Goal: Transaction & Acquisition: Purchase product/service

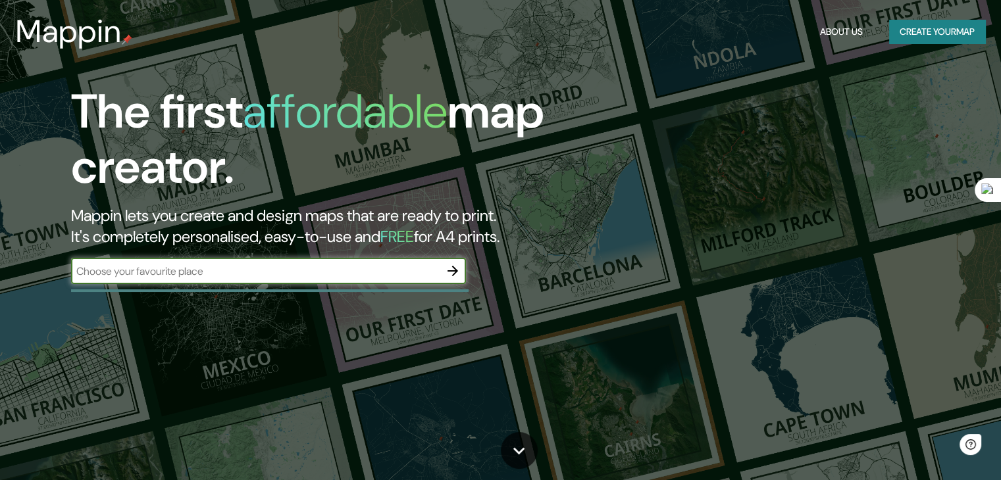
click at [192, 274] on input "text" at bounding box center [255, 271] width 369 height 15
type input "[STREET_ADDRESS]"
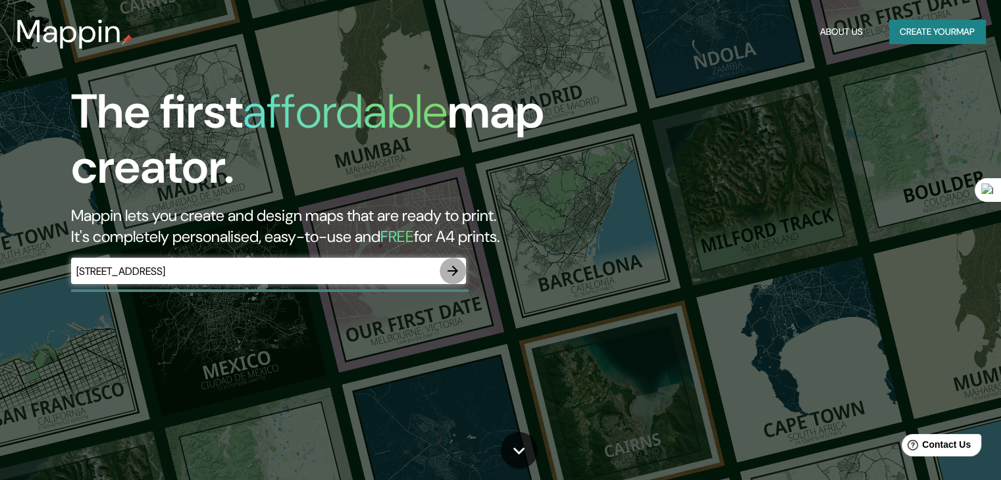
click at [448, 270] on icon "button" at bounding box center [453, 271] width 16 height 16
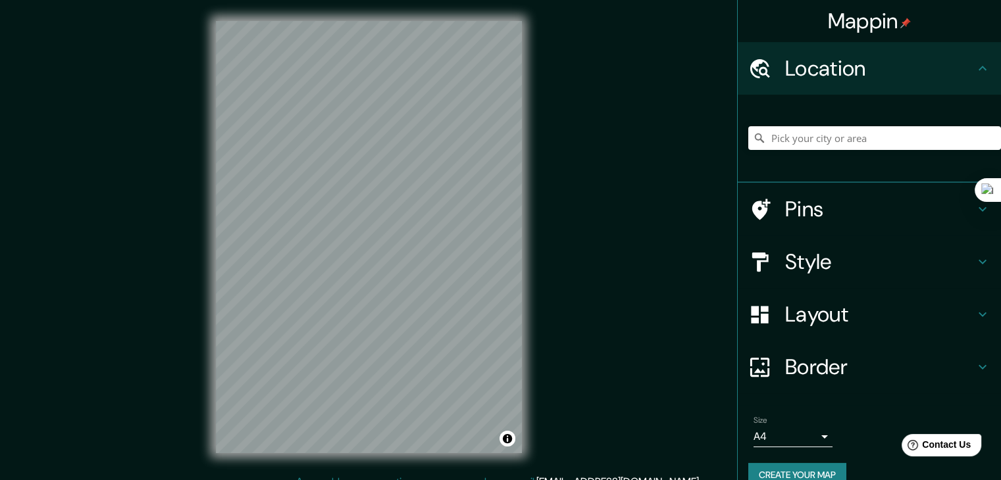
click at [829, 255] on h4 "Style" at bounding box center [880, 262] width 190 height 26
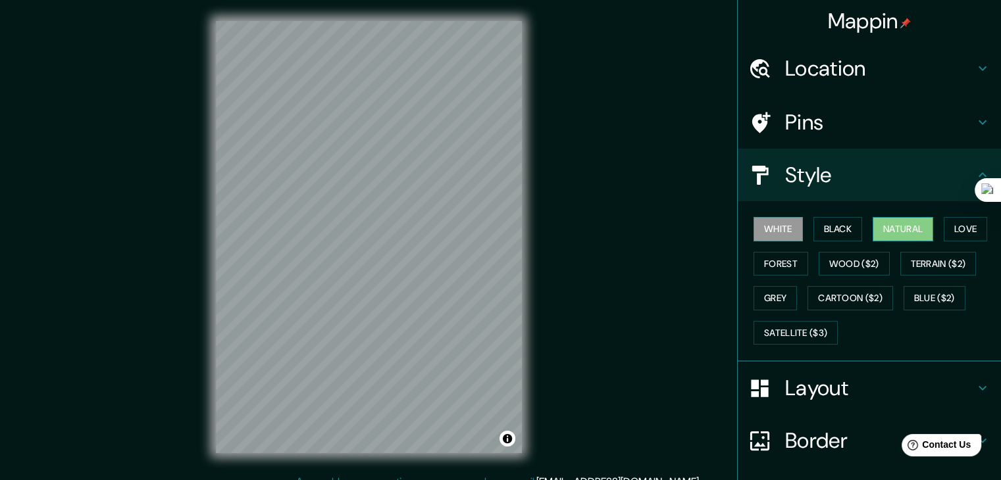
click at [886, 226] on button "Natural" at bounding box center [903, 229] width 61 height 24
click at [944, 224] on button "Love" at bounding box center [965, 229] width 43 height 24
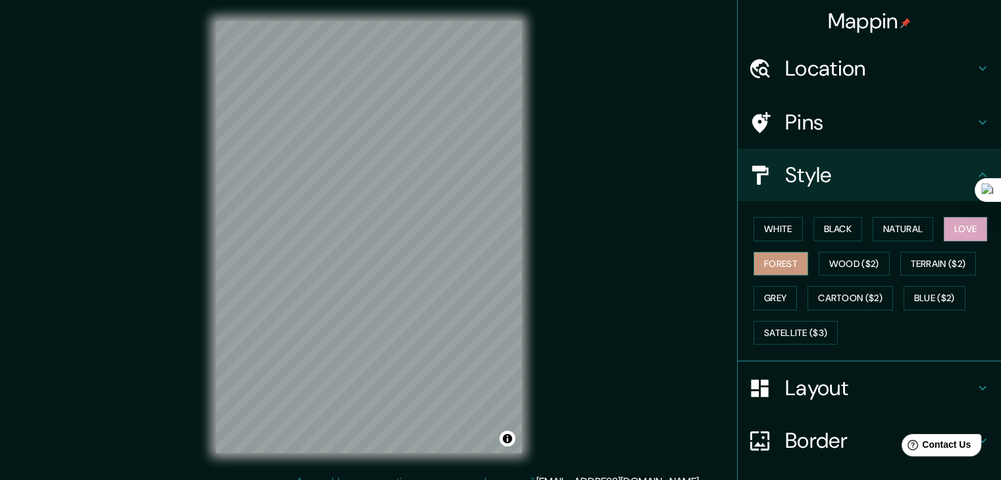
click at [784, 266] on button "Forest" at bounding box center [781, 264] width 55 height 24
click at [819, 236] on button "Black" at bounding box center [837, 229] width 49 height 24
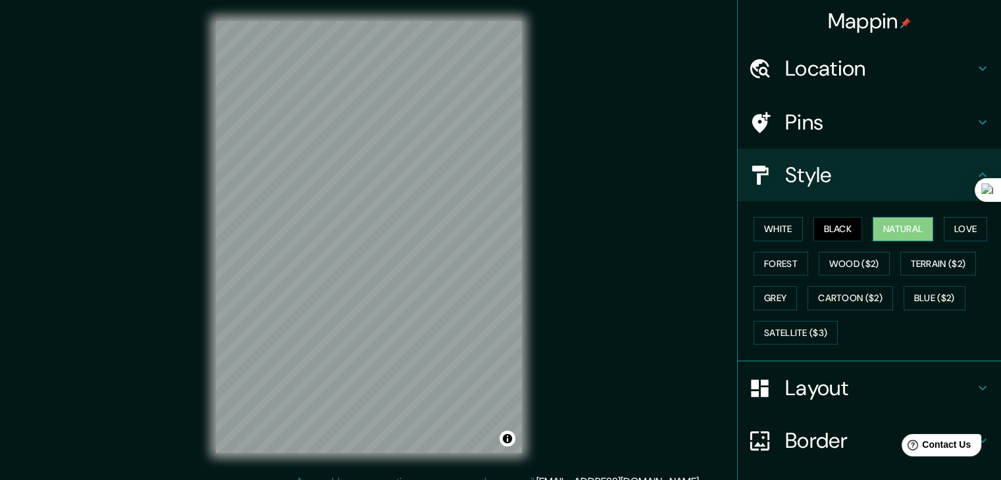
click at [913, 227] on button "Natural" at bounding box center [903, 229] width 61 height 24
click at [815, 72] on h4 "Location" at bounding box center [880, 68] width 190 height 26
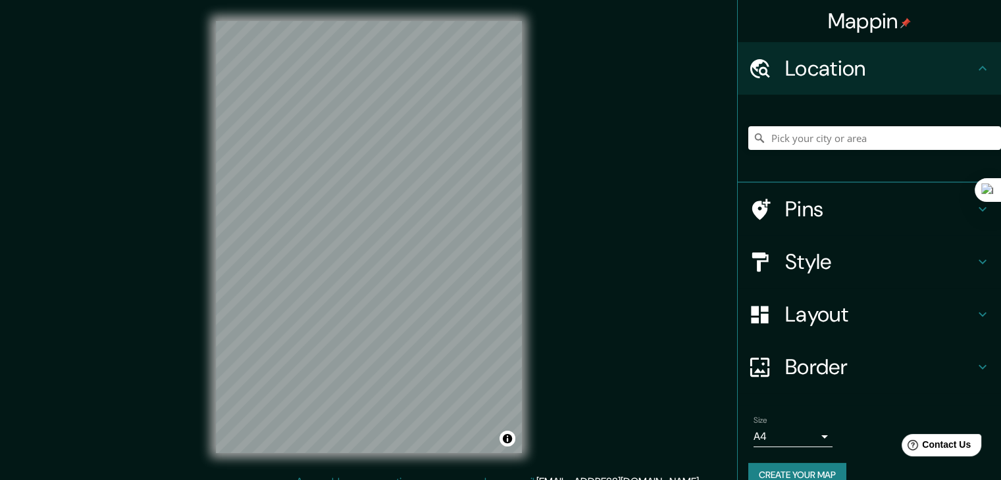
click at [814, 203] on h4 "Pins" at bounding box center [880, 209] width 190 height 26
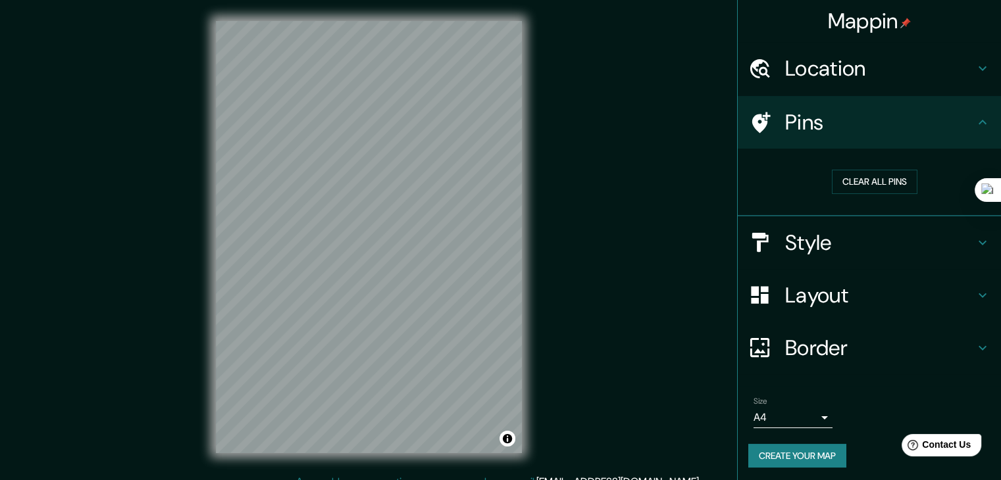
click at [810, 234] on h4 "Style" at bounding box center [880, 243] width 190 height 26
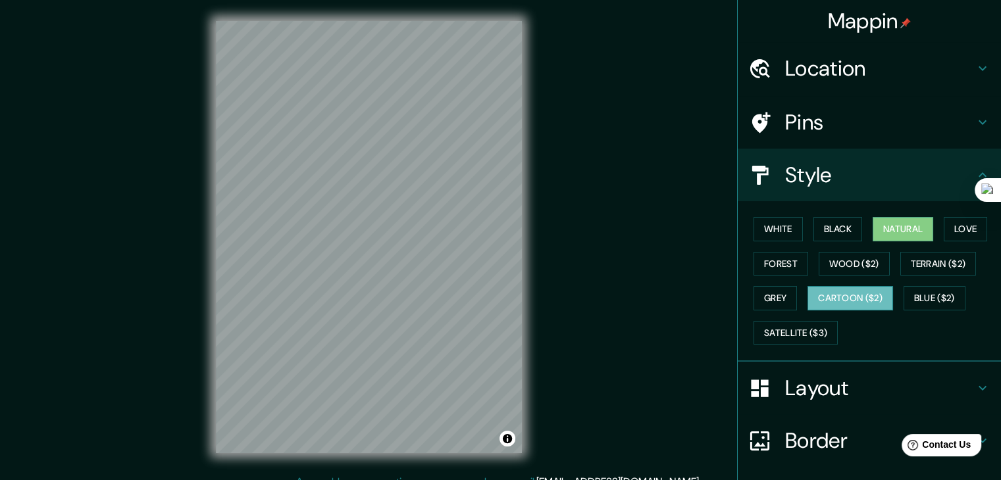
click at [837, 295] on button "Cartoon ($2)" at bounding box center [850, 298] width 86 height 24
click at [848, 258] on button "Wood ($2)" at bounding box center [854, 264] width 71 height 24
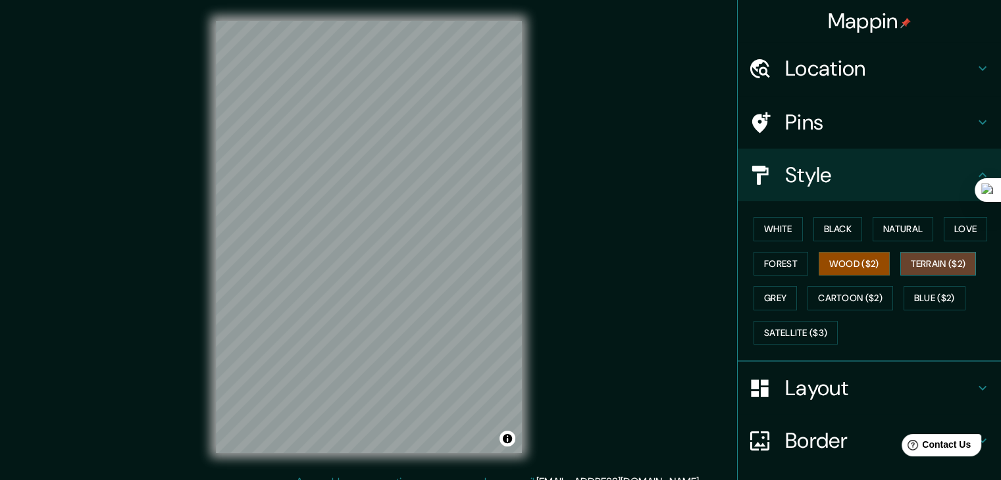
click at [940, 256] on button "Terrain ($2)" at bounding box center [938, 264] width 76 height 24
click at [887, 222] on button "Natural" at bounding box center [903, 229] width 61 height 24
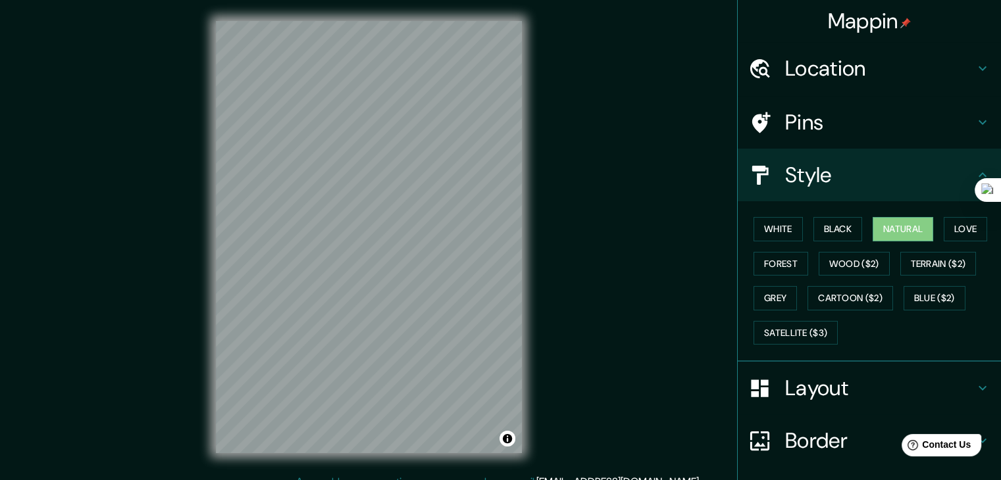
click at [795, 65] on h4 "Location" at bounding box center [880, 68] width 190 height 26
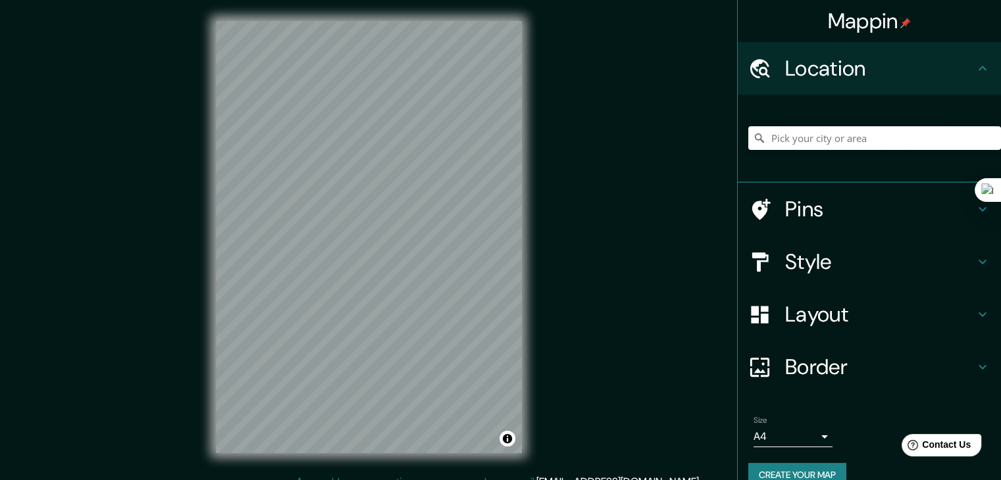
click at [804, 139] on input "Pick your city or area" at bounding box center [874, 138] width 253 height 24
paste input "[STREET_ADDRESS]"
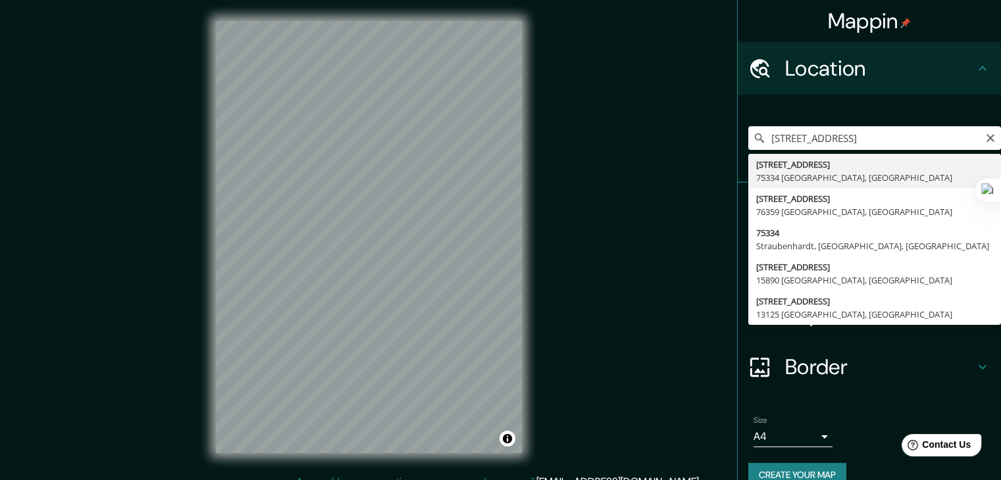
type input "[STREET_ADDRESS]"
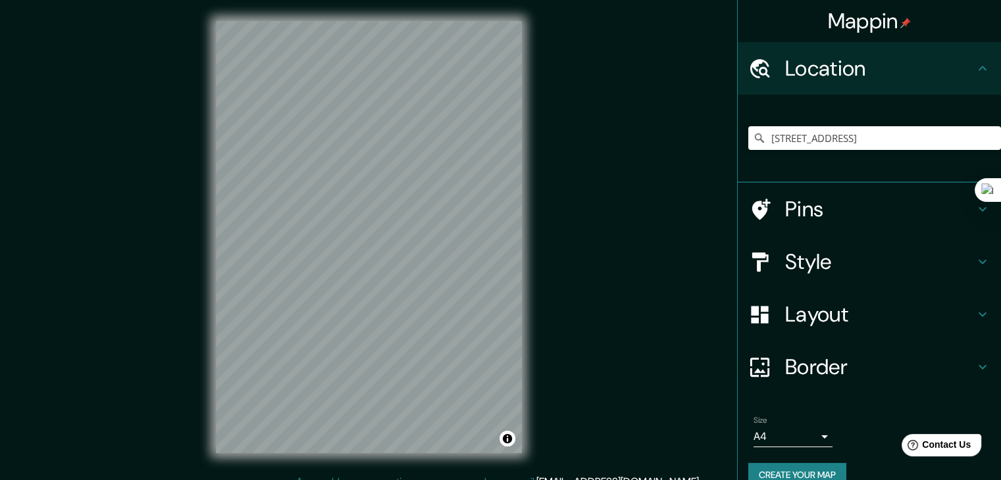
click at [806, 257] on h4 "Style" at bounding box center [880, 262] width 190 height 26
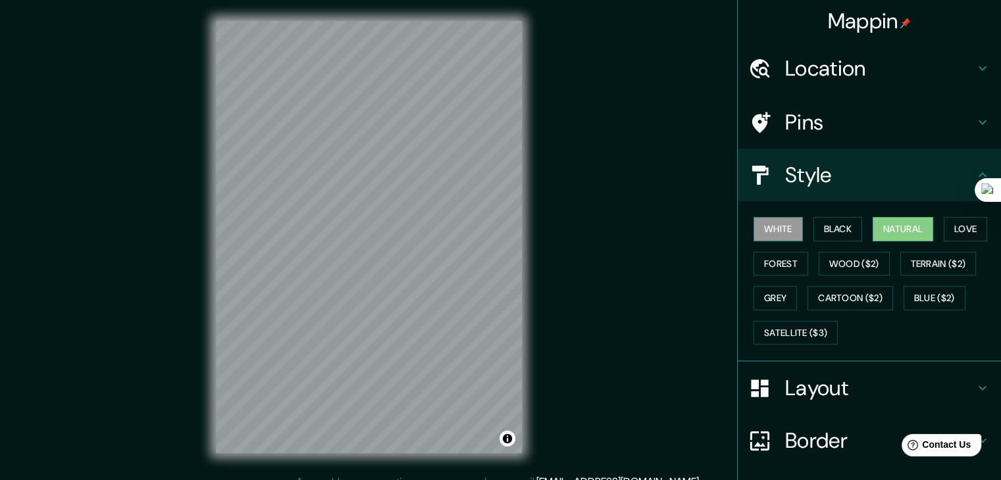
click at [762, 224] on button "White" at bounding box center [778, 229] width 49 height 24
click at [775, 292] on button "Grey" at bounding box center [775, 298] width 43 height 24
drag, startPoint x: 842, startPoint y: 232, endPoint x: 887, endPoint y: 224, distance: 45.6
click at [842, 232] on button "Black" at bounding box center [837, 229] width 49 height 24
click at [906, 220] on button "Natural" at bounding box center [903, 229] width 61 height 24
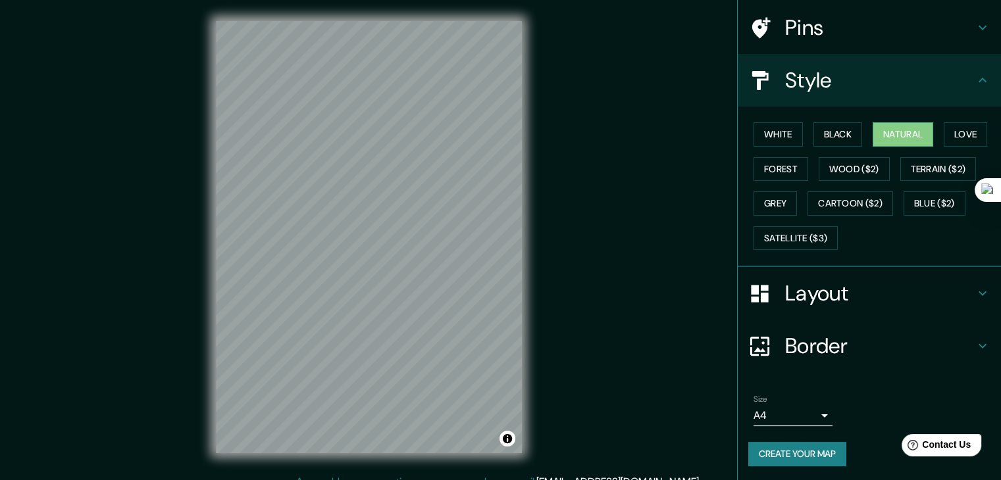
click at [803, 304] on h4 "Layout" at bounding box center [880, 293] width 190 height 26
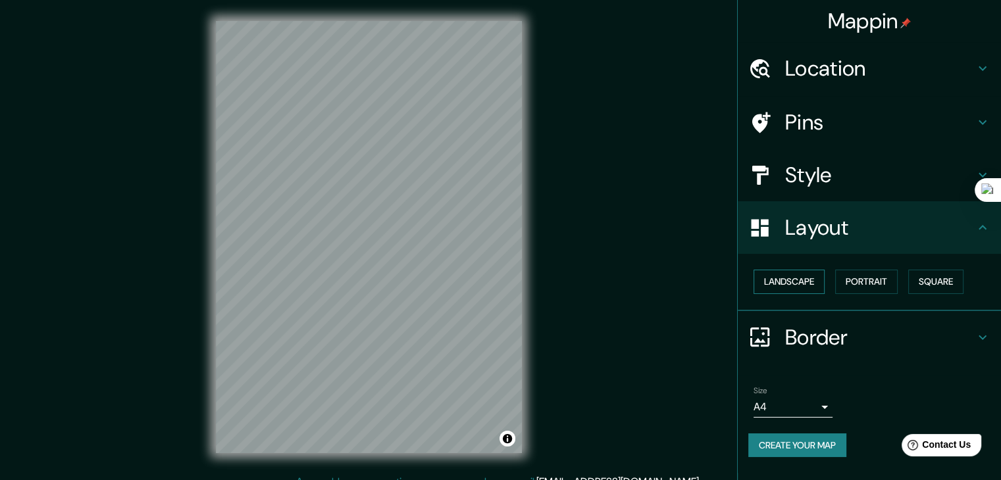
click at [807, 274] on button "Landscape" at bounding box center [789, 282] width 71 height 24
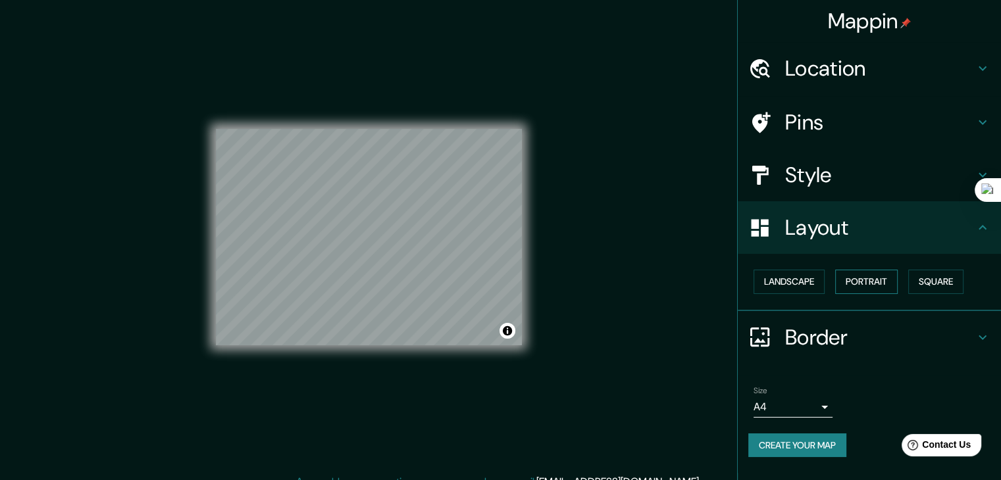
click at [848, 282] on button "Portrait" at bounding box center [866, 282] width 63 height 24
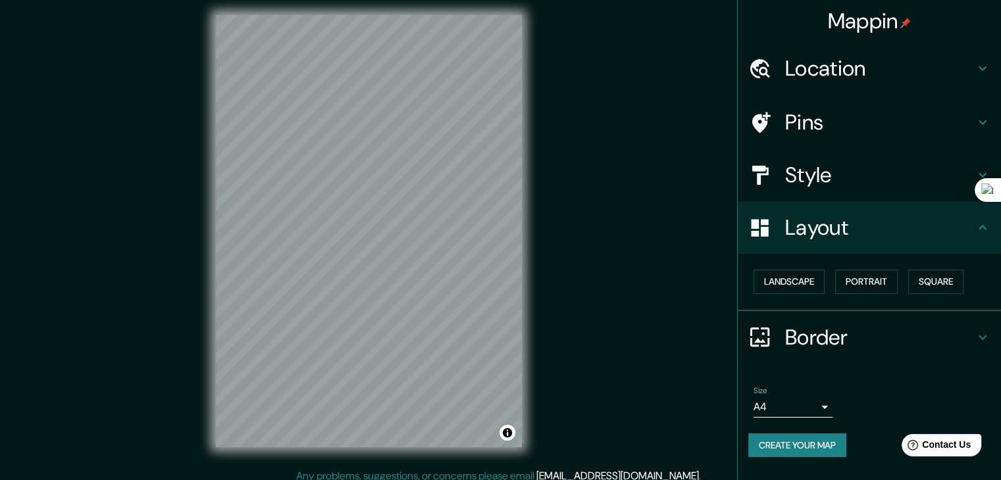
scroll to position [15, 0]
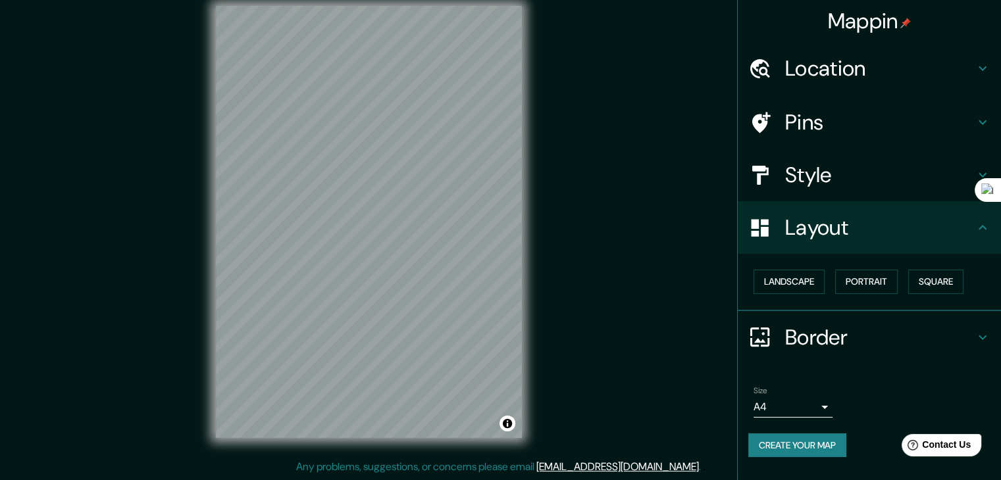
click at [792, 333] on h4 "Border" at bounding box center [880, 337] width 190 height 26
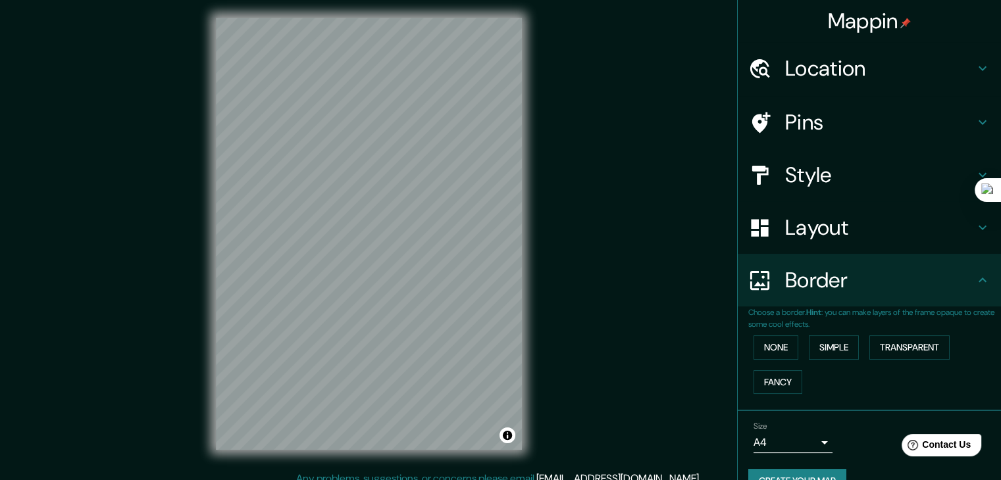
scroll to position [0, 0]
